Goal: Task Accomplishment & Management: Manage account settings

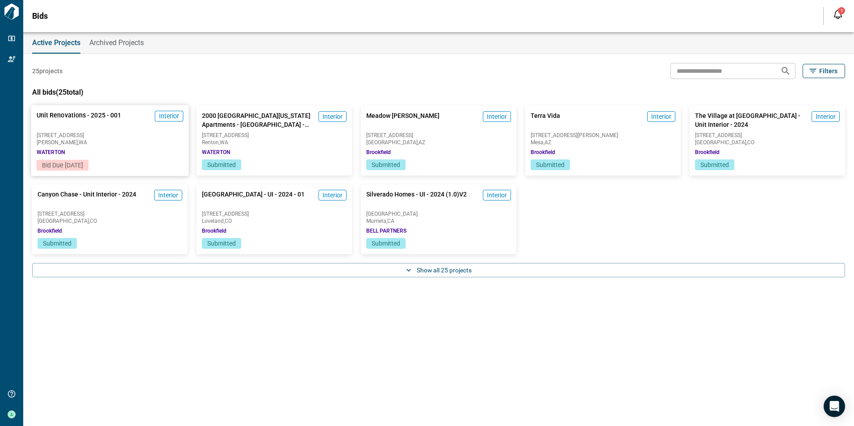
click at [91, 140] on span "Edmonds , [GEOGRAPHIC_DATA]" at bounding box center [110, 142] width 147 height 5
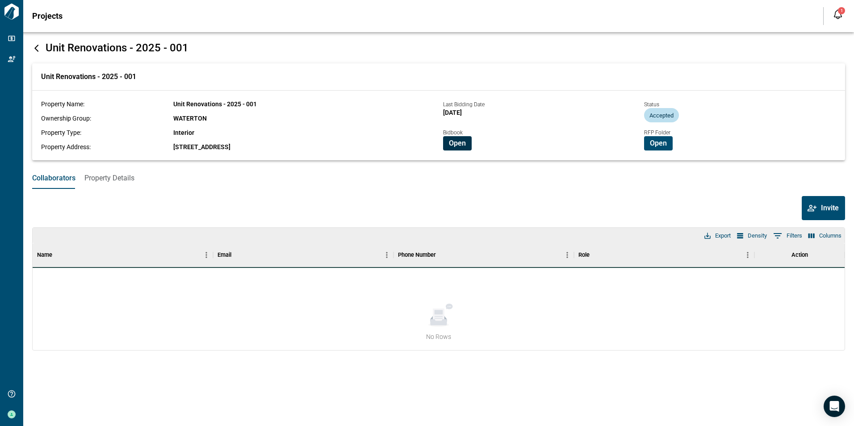
click at [461, 137] on button "Open" at bounding box center [457, 143] width 29 height 14
